Goal: Navigation & Orientation: Go to known website

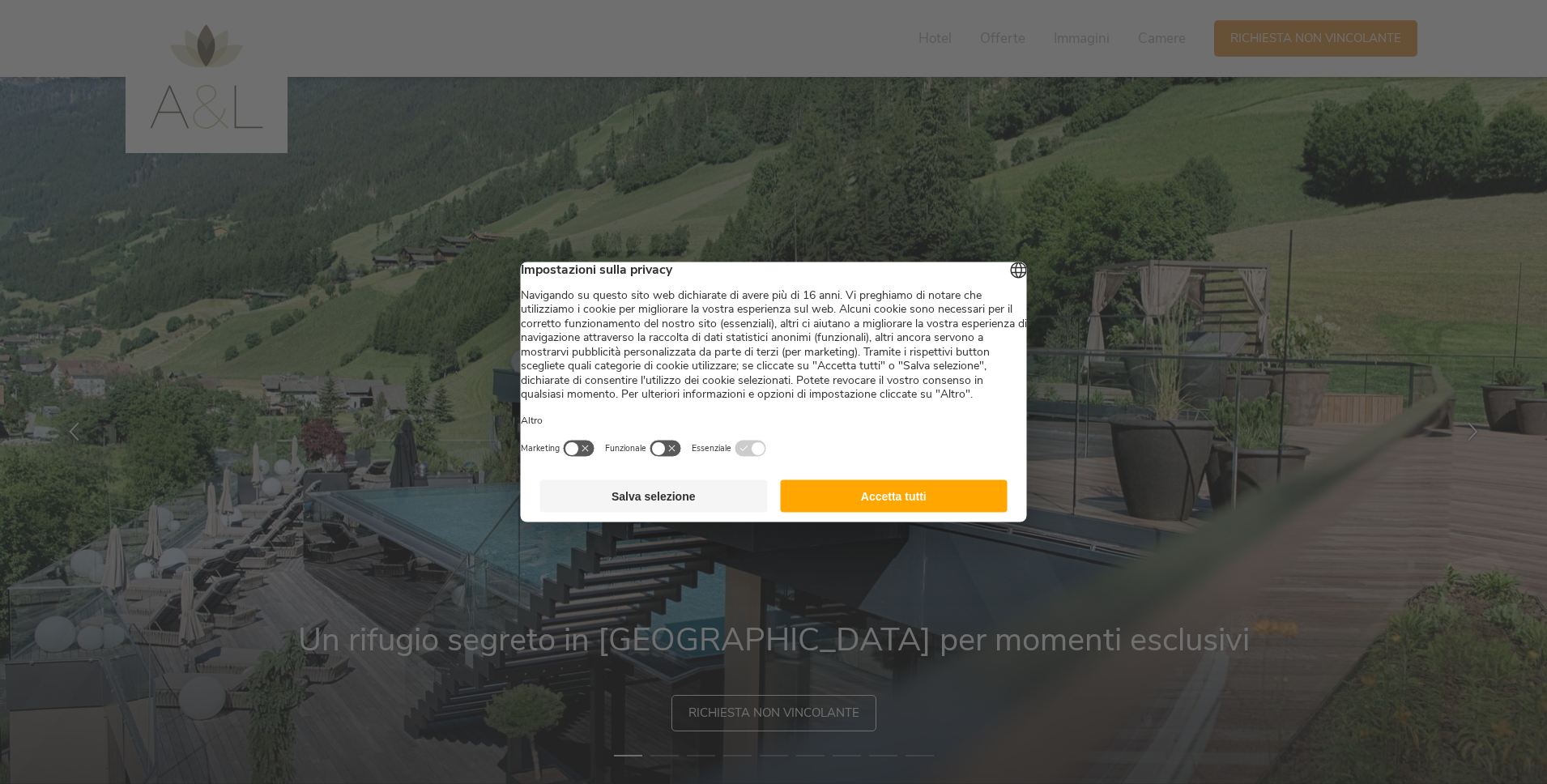
click at [677, 507] on button "Salva selezione" at bounding box center [653, 495] width 228 height 33
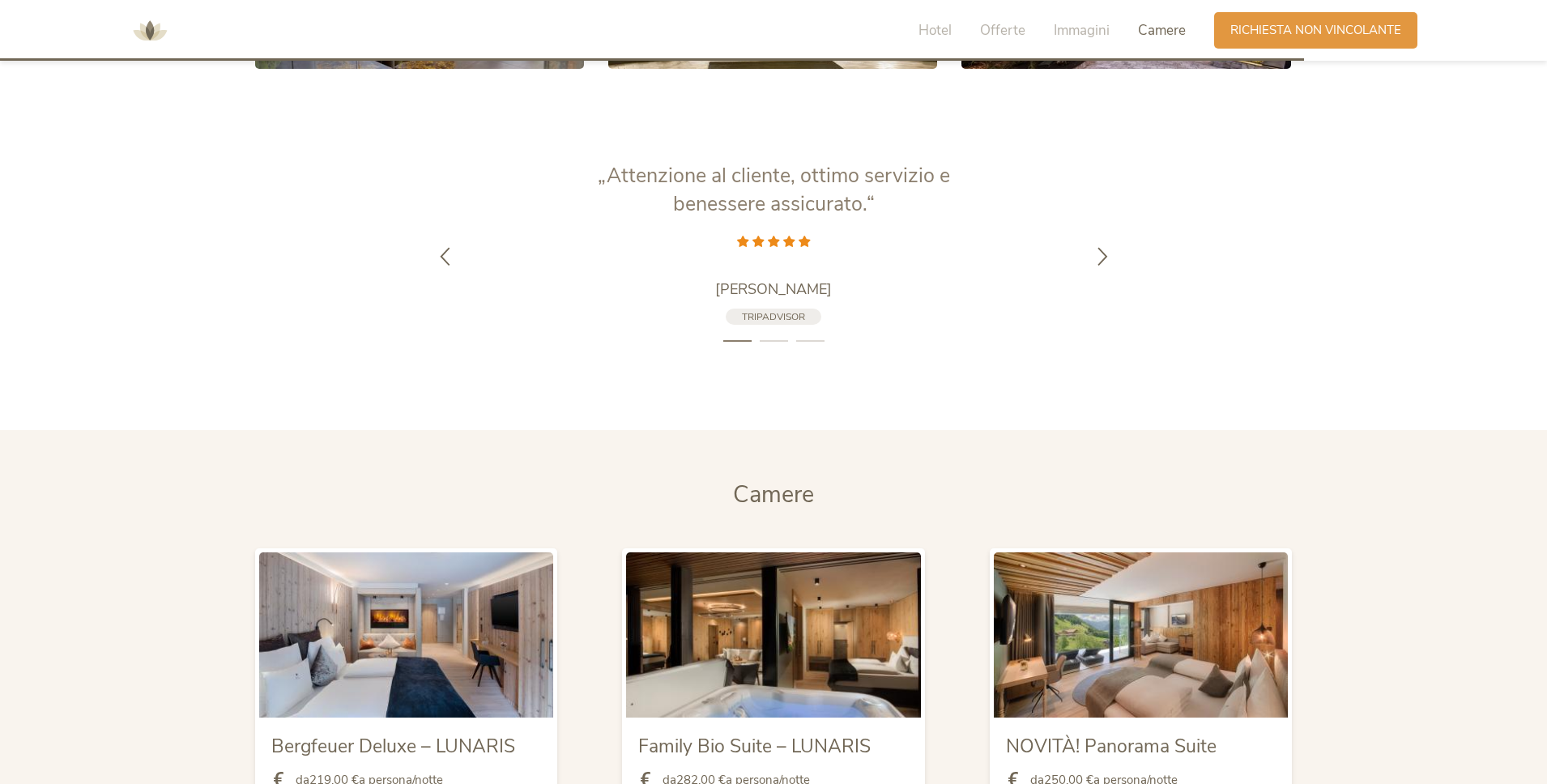
scroll to position [4877, 0]
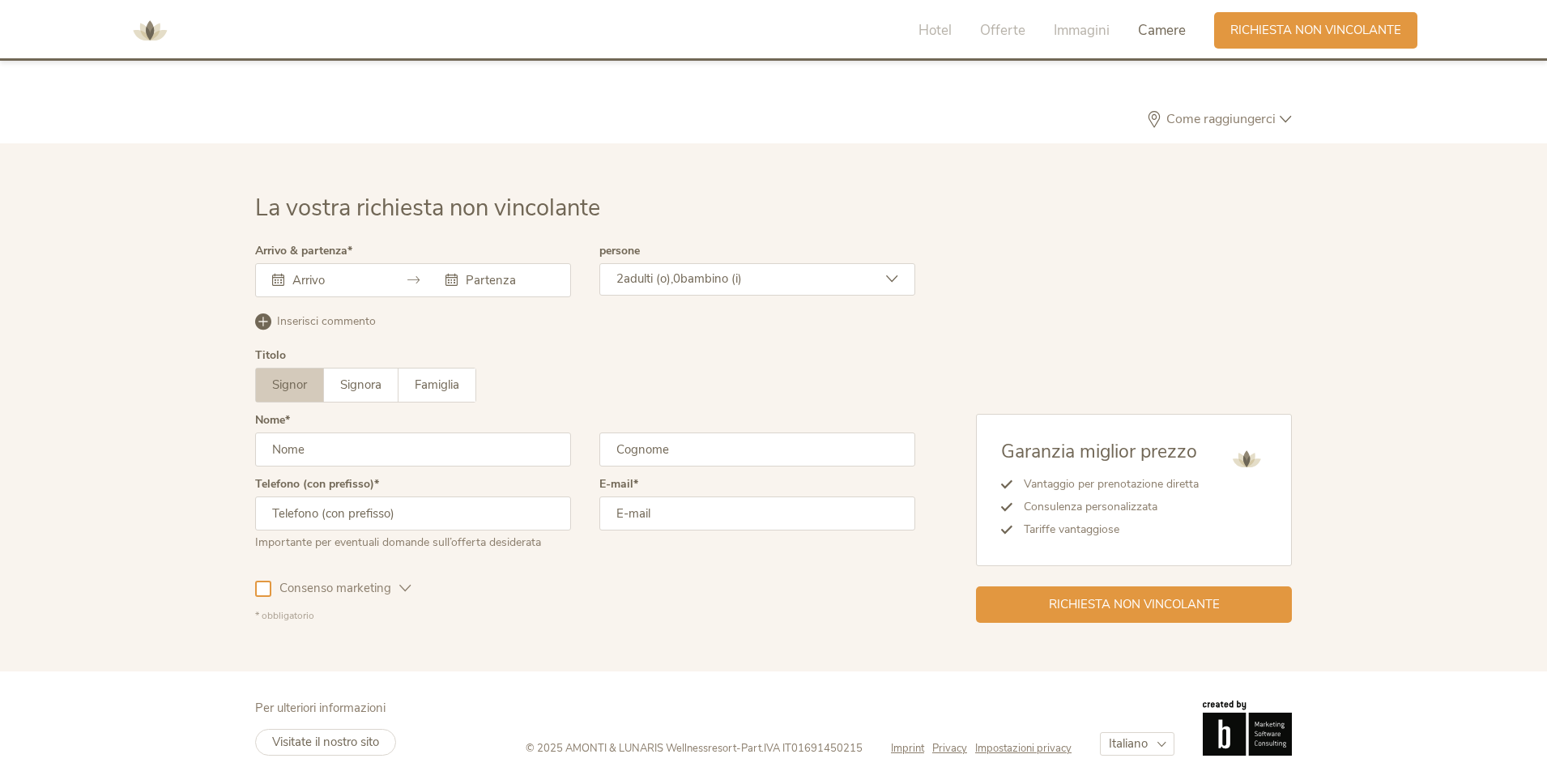
click at [835, 744] on span "Part.IVA IT01691450215" at bounding box center [801, 748] width 121 height 15
click at [801, 748] on span "Part.IVA IT01691450215" at bounding box center [801, 748] width 121 height 15
drag, startPoint x: 793, startPoint y: 748, endPoint x: 905, endPoint y: 750, distance: 112.0
click at [905, 750] on div "© 2025 AMONTI & LUNARIS Wellnessresort - Part.IVA IT01691450215 Imprint Privacy…" at bounding box center [908, 728] width 767 height 55
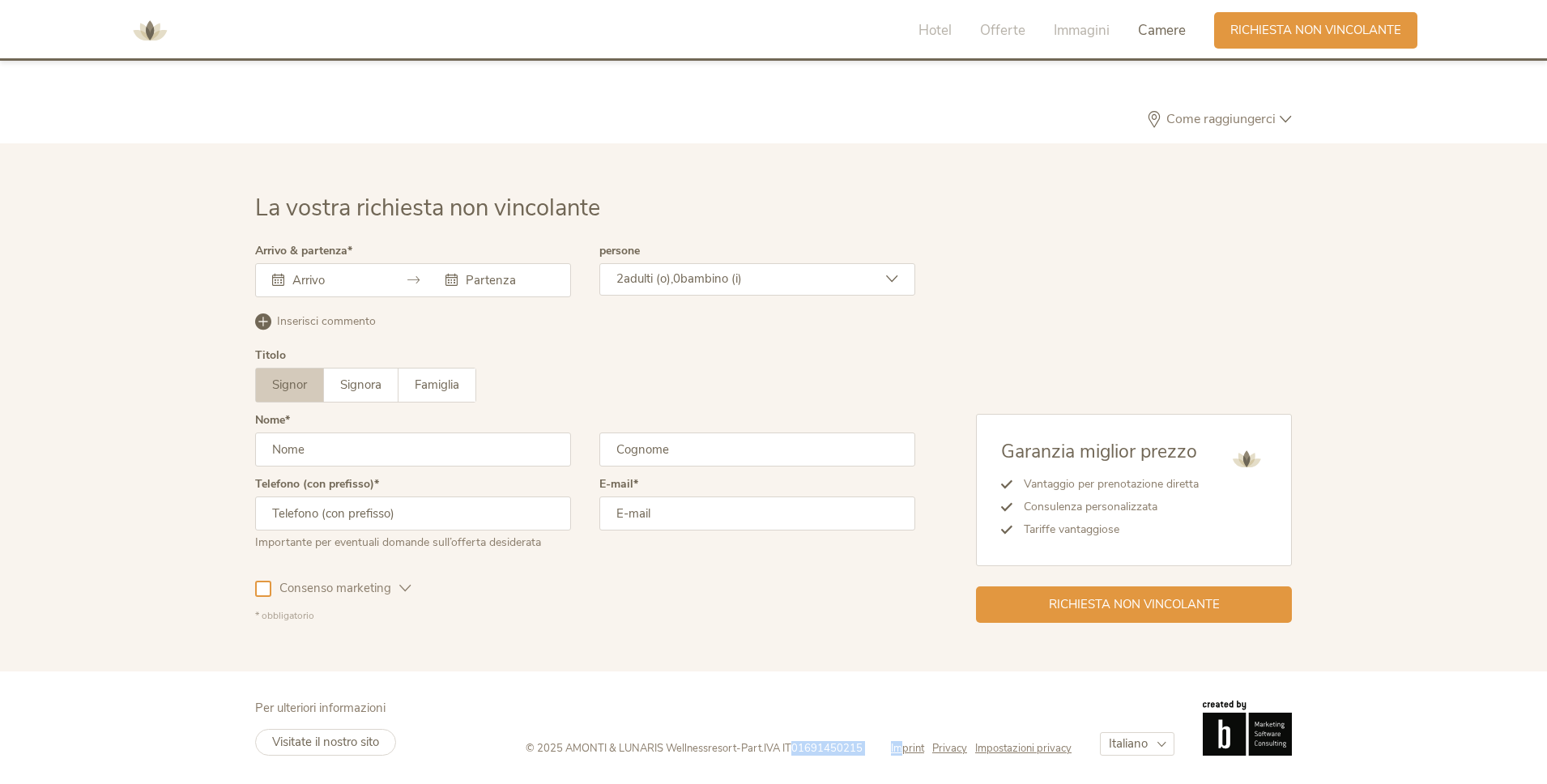
click at [835, 751] on span "Part.IVA IT01691450215" at bounding box center [801, 748] width 121 height 15
drag, startPoint x: 792, startPoint y: 748, endPoint x: 858, endPoint y: 746, distance: 66.0
click at [859, 746] on span "Part.IVA IT01691450215" at bounding box center [801, 748] width 121 height 15
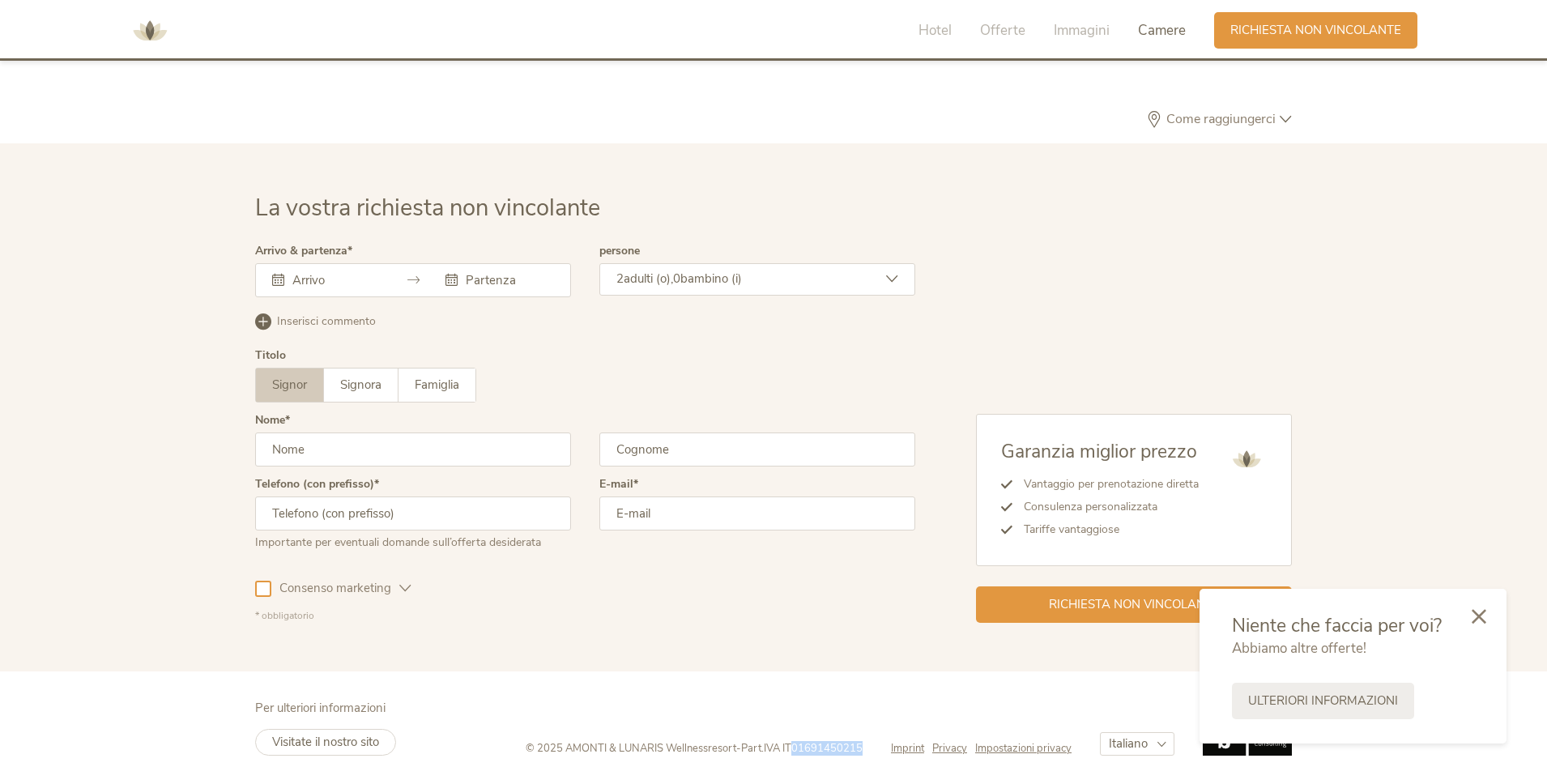
copy span "01691450215"
click at [1487, 614] on div at bounding box center [1479, 616] width 55 height 57
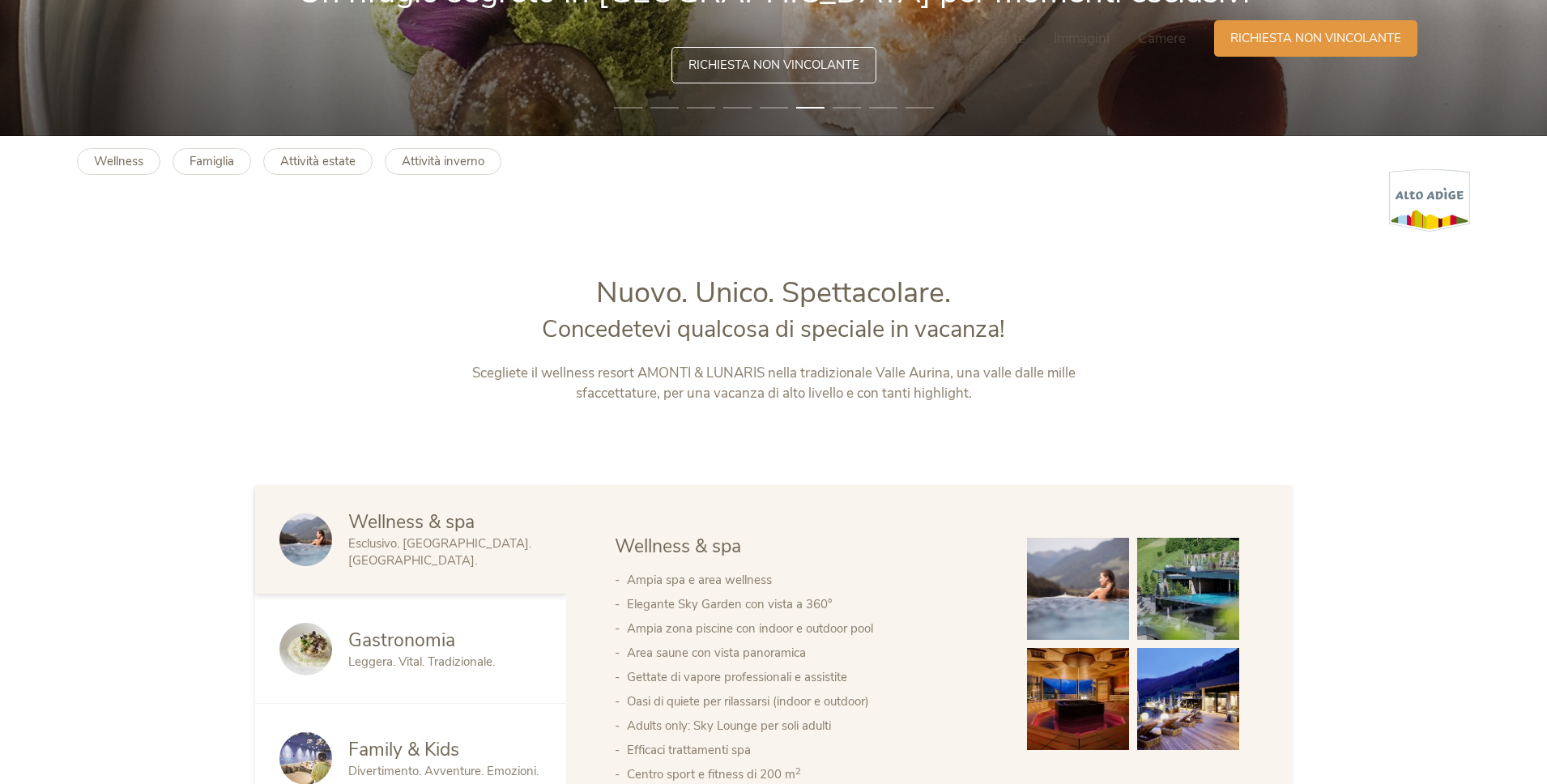
scroll to position [0, 0]
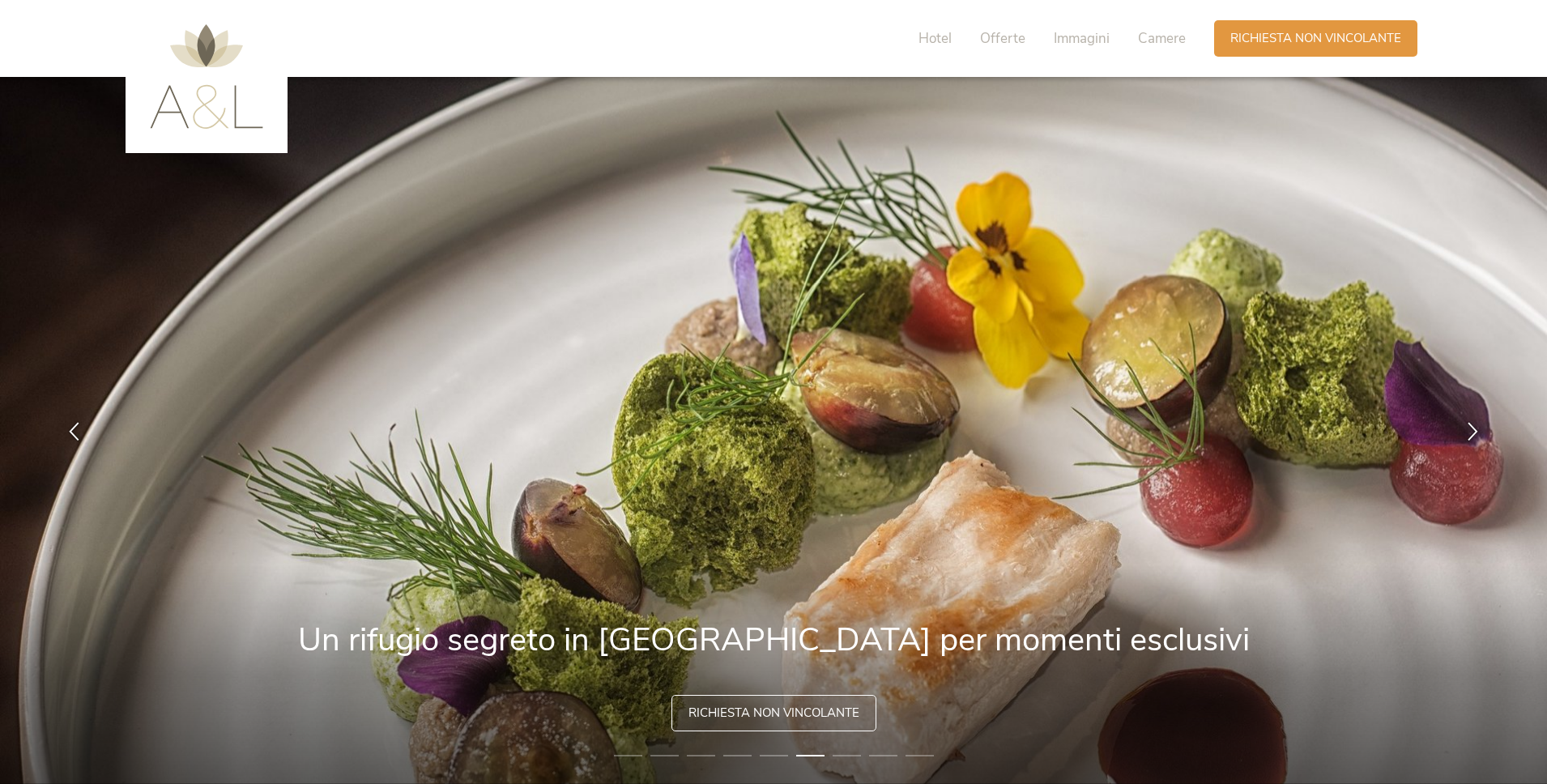
click at [222, 61] on img at bounding box center [206, 77] width 113 height 104
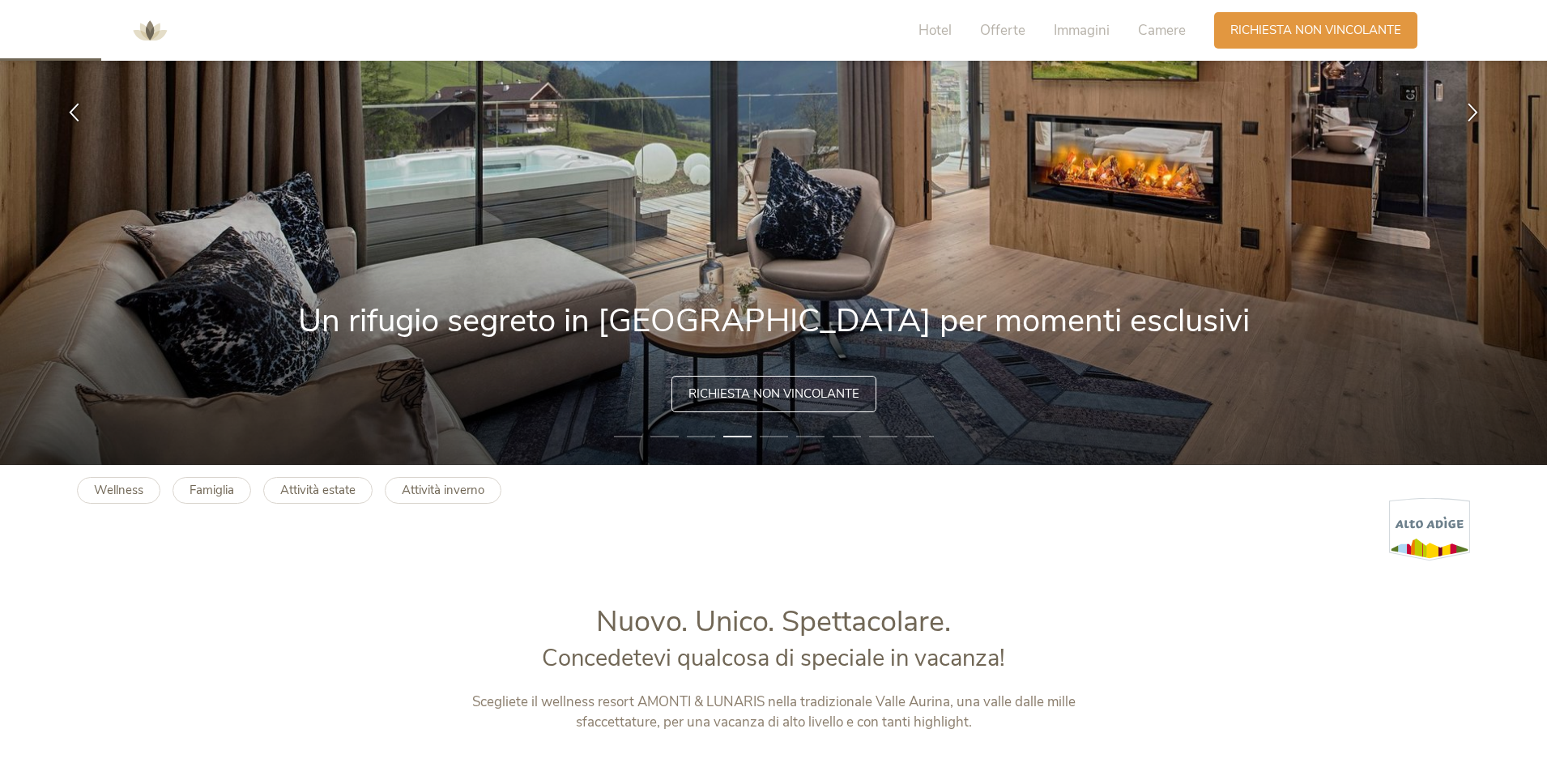
scroll to position [46, 0]
